Goal: Transaction & Acquisition: Purchase product/service

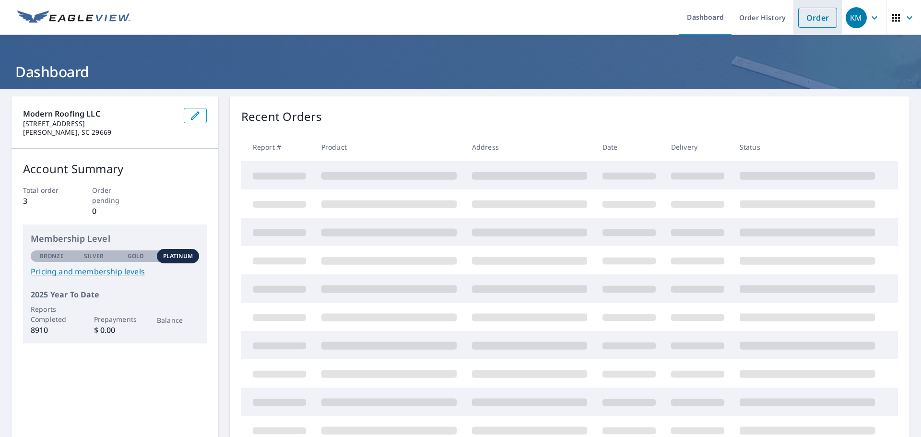
click at [821, 17] on link "Order" at bounding box center [817, 18] width 39 height 20
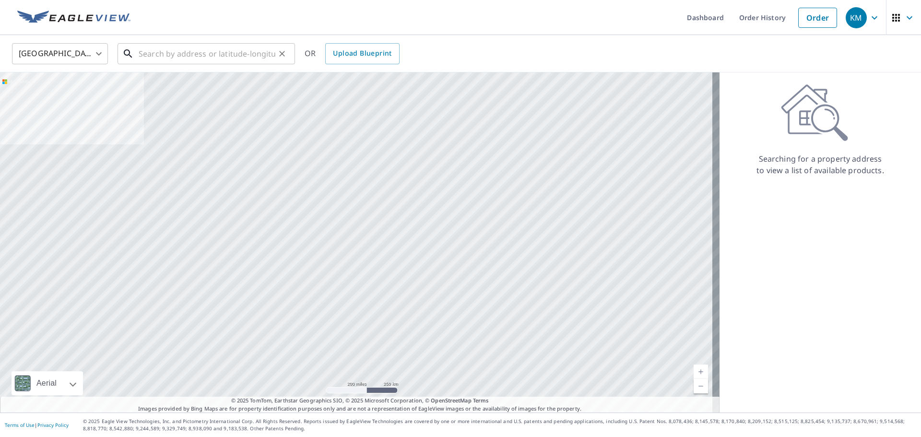
click at [178, 54] on input "text" at bounding box center [207, 53] width 137 height 27
paste input "1407 Carriage Run Dr"
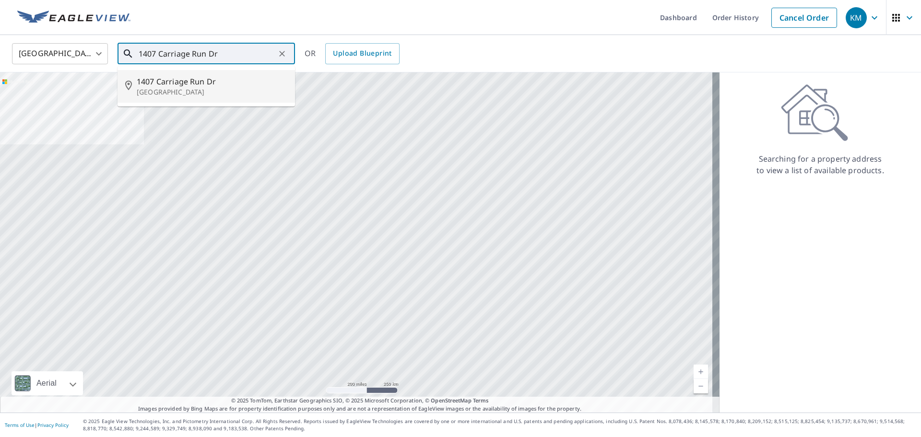
click at [198, 93] on p "[GEOGRAPHIC_DATA]" at bounding box center [212, 92] width 151 height 10
type input "[STREET_ADDRESS]"
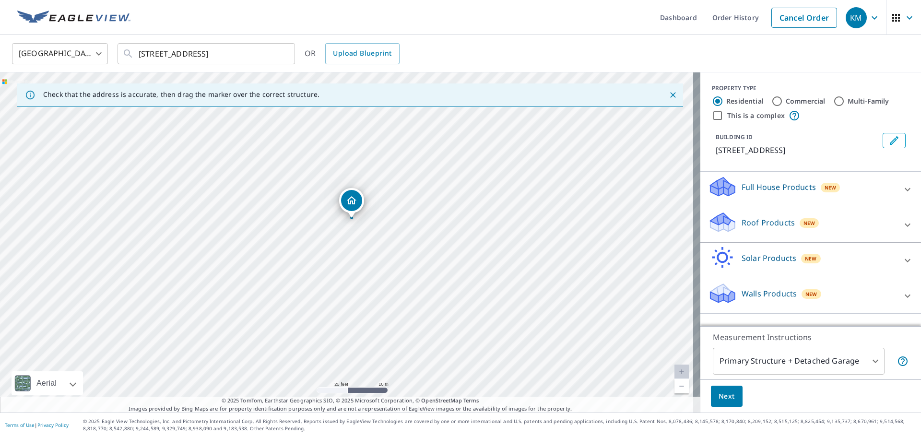
drag, startPoint x: 399, startPoint y: 229, endPoint x: 377, endPoint y: 265, distance: 42.2
click at [377, 266] on div "[STREET_ADDRESS]" at bounding box center [350, 242] width 700 height 340
drag, startPoint x: 349, startPoint y: 212, endPoint x: 346, endPoint y: 207, distance: 5.4
click at [825, 232] on div "Roof Products New" at bounding box center [802, 224] width 188 height 27
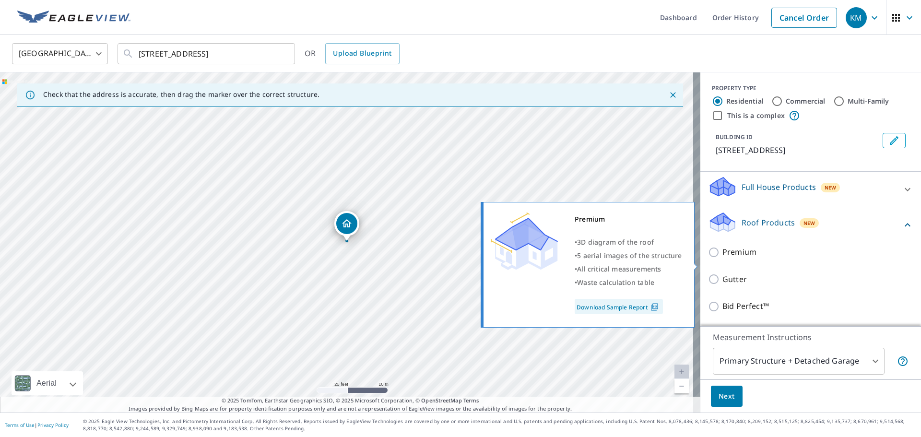
click at [723, 258] on p "Premium" at bounding box center [740, 252] width 34 height 12
click at [722, 258] on input "Premium" at bounding box center [715, 253] width 14 height 12
checkbox input "true"
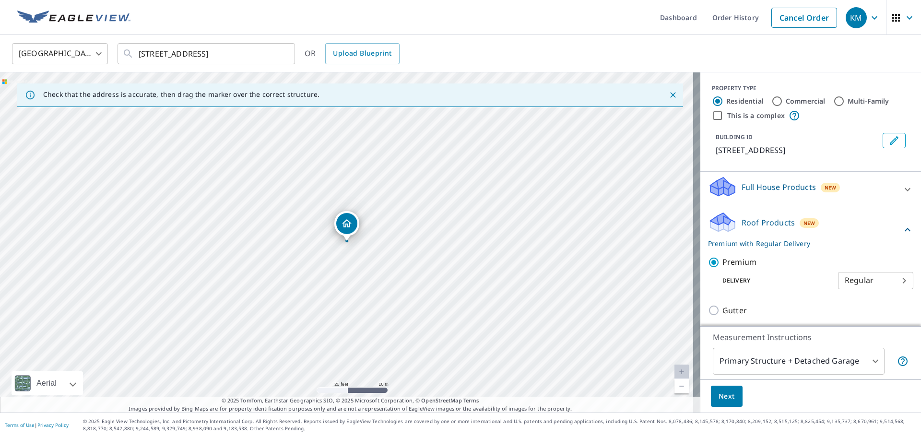
click at [721, 391] on span "Next" at bounding box center [727, 397] width 16 height 12
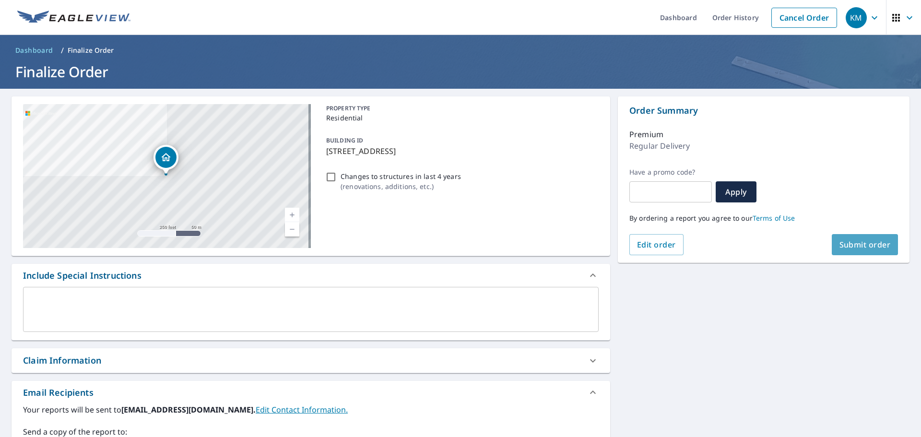
click at [856, 247] on span "Submit order" at bounding box center [865, 244] width 51 height 11
